Goal: Navigation & Orientation: Find specific page/section

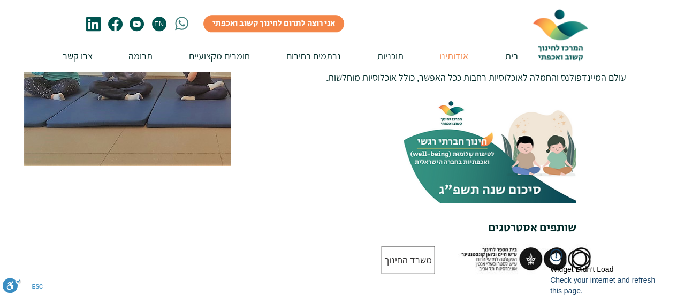
scroll to position [642, 0]
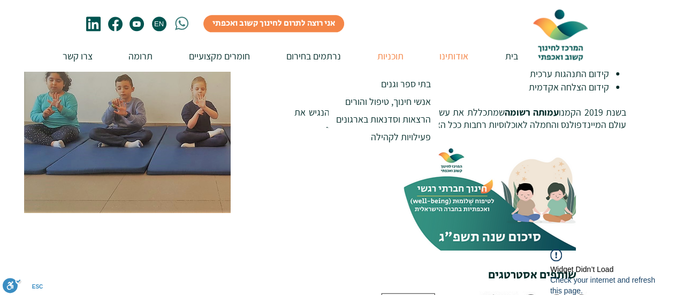
click at [391, 62] on p "תוכניות" at bounding box center [390, 56] width 37 height 30
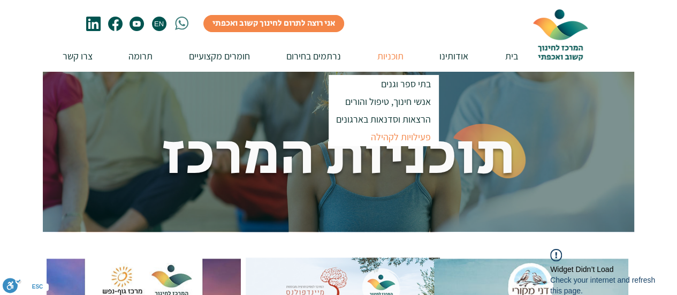
click at [386, 136] on p "פעילויות לקהילה" at bounding box center [401, 137] width 70 height 18
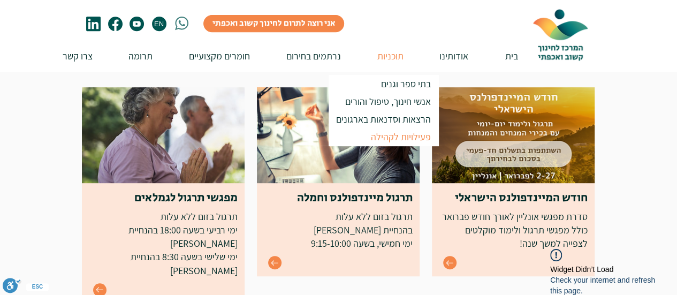
scroll to position [214, 0]
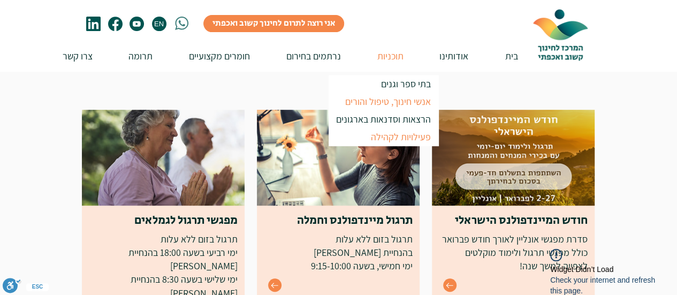
click at [415, 103] on p "אנשי חינוך, טיפול והורים" at bounding box center [387, 102] width 95 height 18
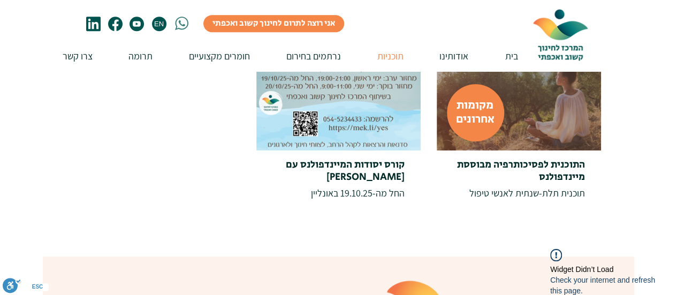
scroll to position [268, 0]
